Goal: Task Accomplishment & Management: Use online tool/utility

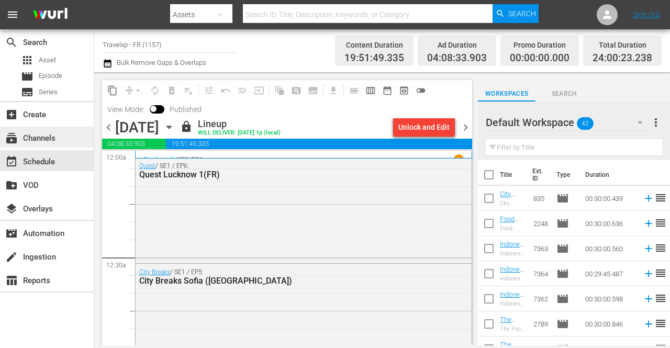
click at [46, 137] on div "subscriptions Channels" at bounding box center [29, 136] width 59 height 9
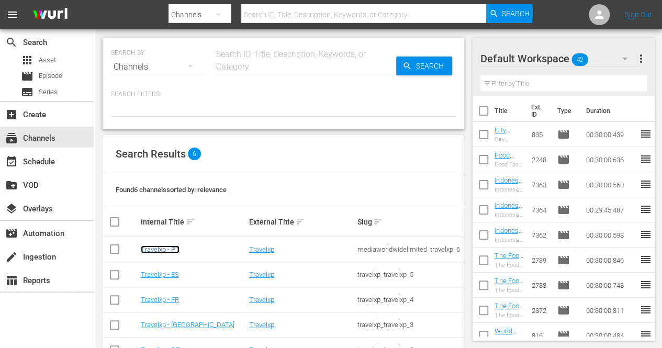
click at [148, 252] on link "Travelxp - PT" at bounding box center [160, 249] width 39 height 8
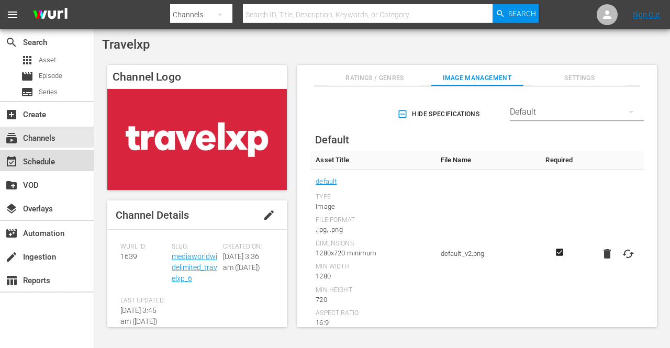
click at [43, 157] on div "event_available Schedule" at bounding box center [29, 159] width 59 height 9
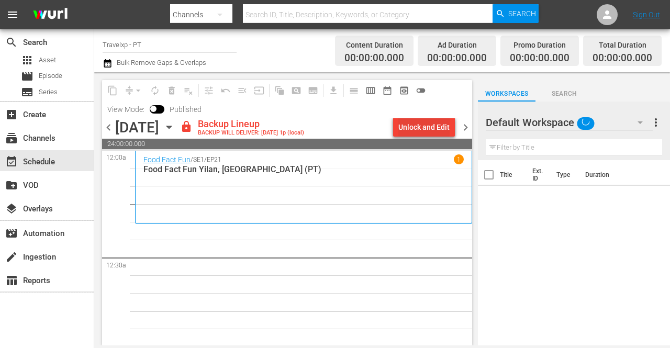
click at [432, 125] on div "Unlock and Edit" at bounding box center [423, 127] width 51 height 19
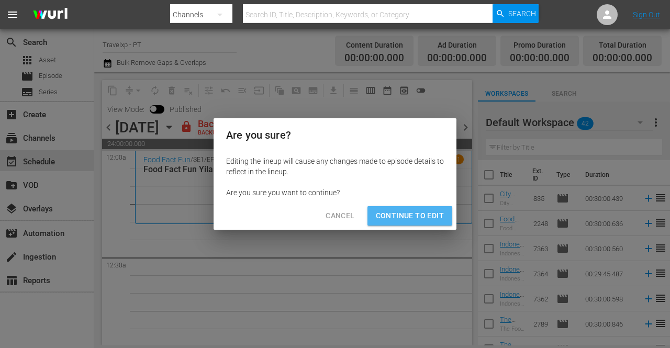
click at [417, 216] on span "Continue to Edit" at bounding box center [410, 215] width 68 height 13
